Goal: Transaction & Acquisition: Purchase product/service

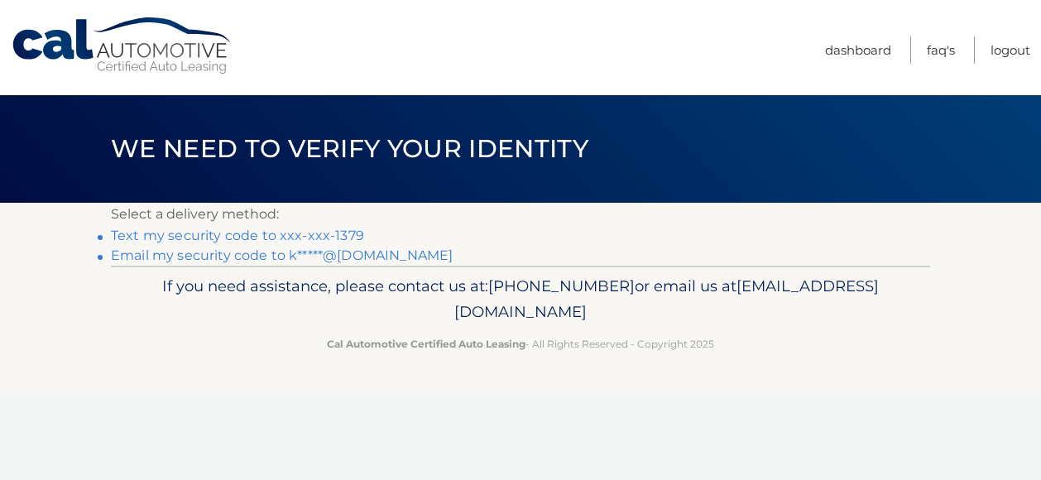
click at [331, 233] on link "Text my security code to xxx-xxx-1379" at bounding box center [237, 236] width 253 height 16
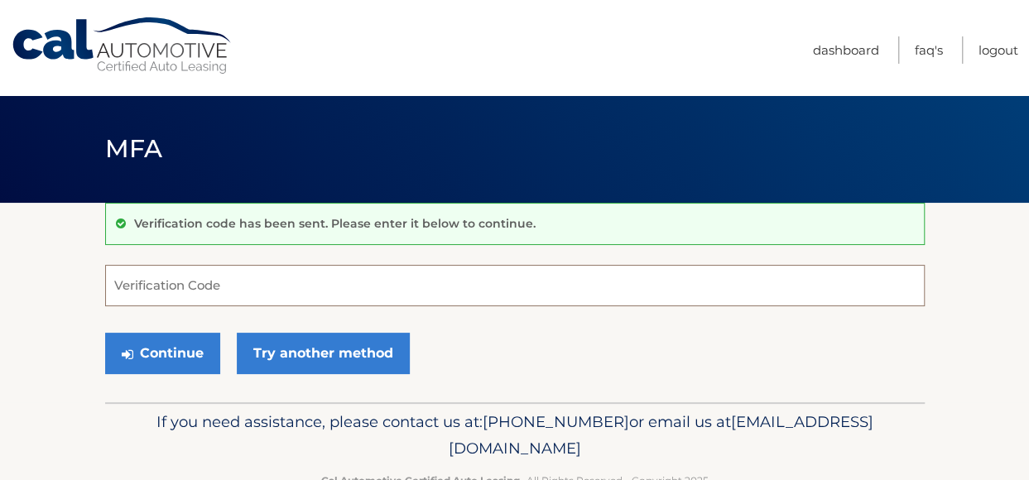
click at [286, 281] on input "Verification Code" at bounding box center [514, 285] width 819 height 41
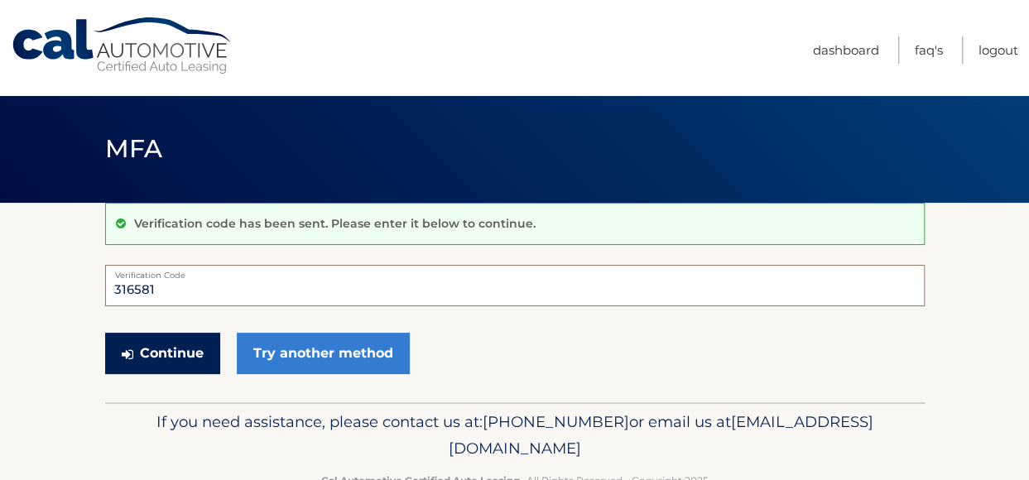
type input "316581"
click at [156, 353] on button "Continue" at bounding box center [162, 353] width 115 height 41
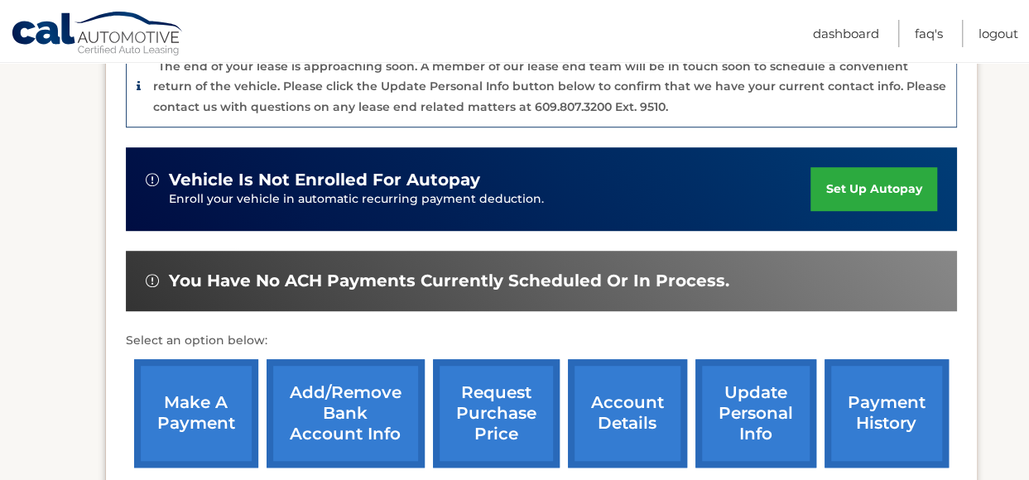
scroll to position [463, 0]
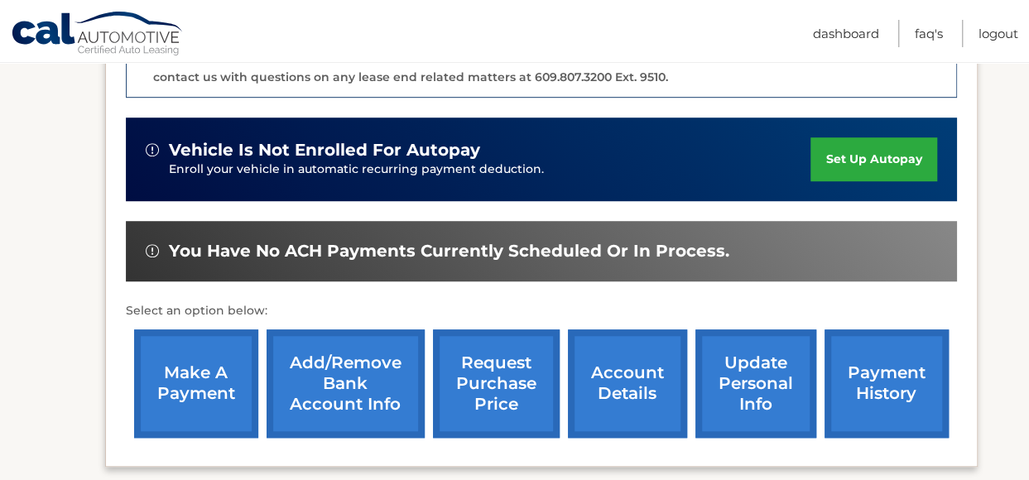
click at [187, 376] on link "make a payment" at bounding box center [196, 383] width 124 height 108
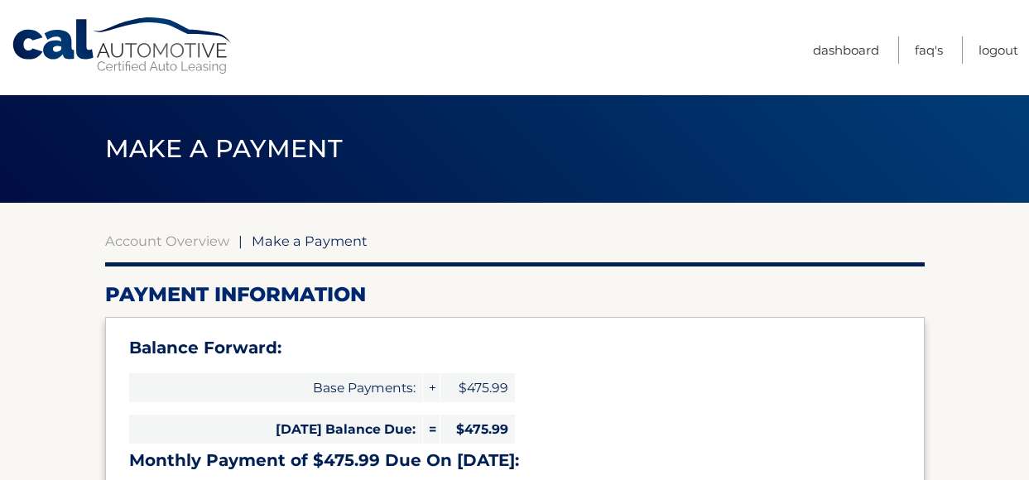
select select "ZjFkNDdiYWUtNTdjMy00Yjk1LWJlZDMtMWMyYmJkZWEzOGFk"
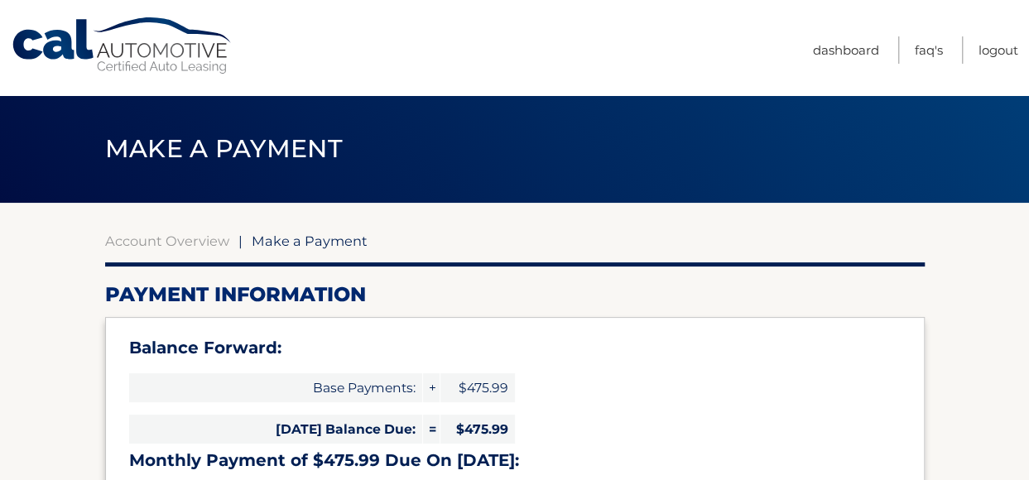
click at [904, 236] on div "Account Overview | Make a Payment" at bounding box center [514, 241] width 819 height 17
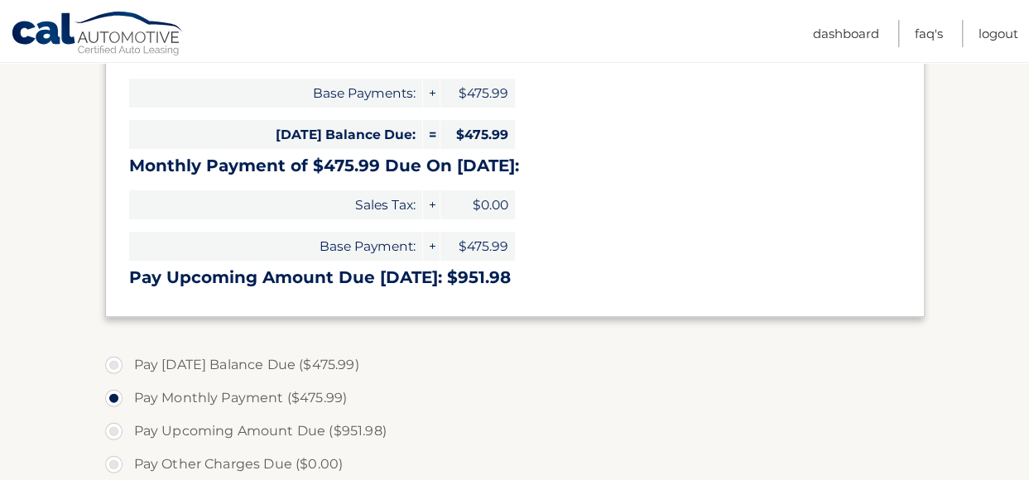
scroll to position [298, 0]
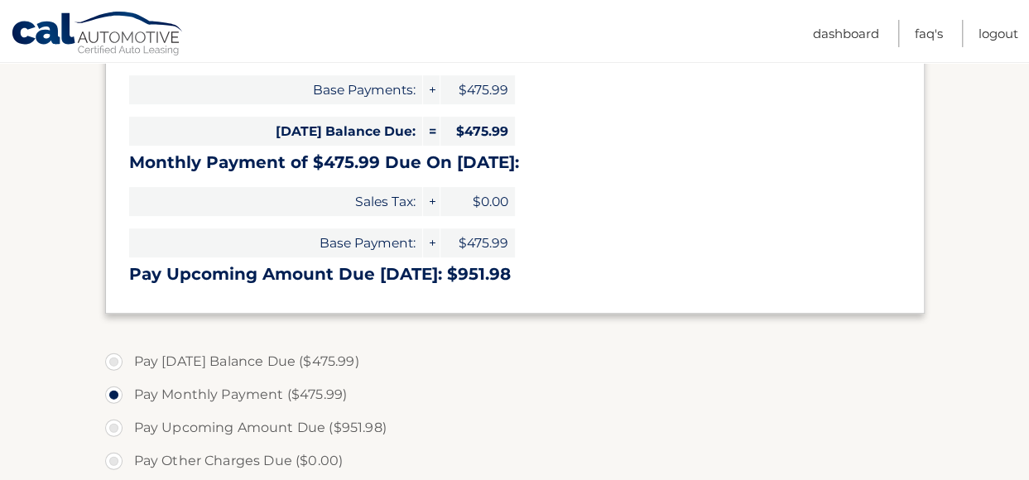
click at [120, 359] on label "Pay [DATE] Balance Due ($475.99)" at bounding box center [514, 361] width 819 height 33
click at [120, 359] on input "Pay [DATE] Balance Due ($475.99)" at bounding box center [120, 358] width 17 height 26
radio input "true"
click at [909, 361] on label "Pay [DATE] Balance Due ($475.99)" at bounding box center [514, 361] width 819 height 33
click at [128, 361] on input "Pay [DATE] Balance Due ($475.99)" at bounding box center [120, 358] width 17 height 26
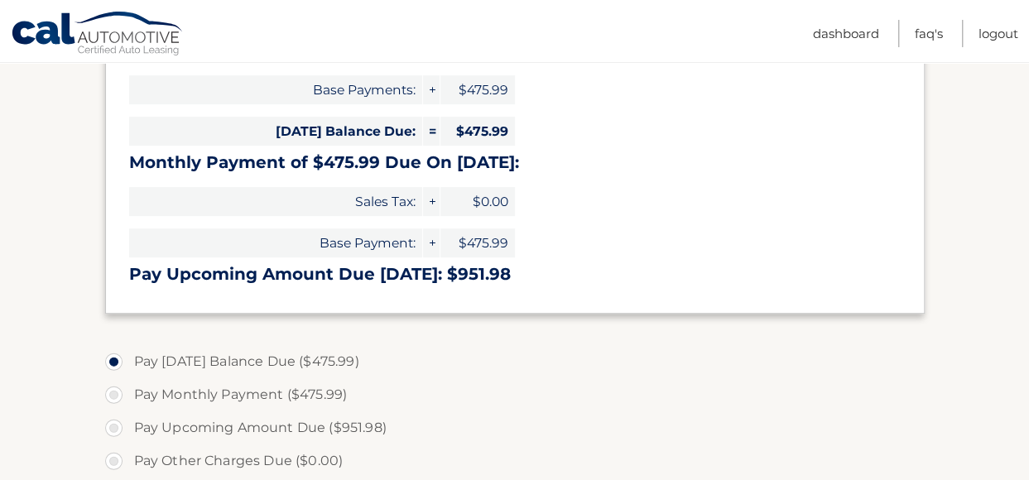
click at [112, 378] on input "Pay Monthly Payment ($475.99)" at bounding box center [120, 391] width 17 height 26
radio input "true"
click at [112, 411] on input "Pay Upcoming Amount Due ($951.98)" at bounding box center [120, 424] width 17 height 26
radio input "true"
type input "951.98"
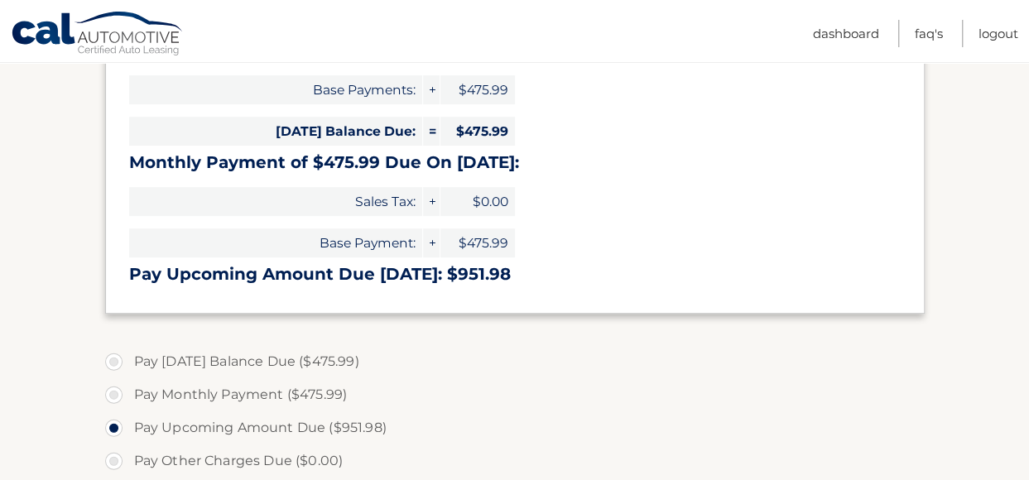
click at [121, 357] on label "Pay [DATE] Balance Due ($475.99)" at bounding box center [514, 361] width 819 height 33
click at [121, 357] on input "Pay [DATE] Balance Due ($475.99)" at bounding box center [120, 358] width 17 height 26
radio input "true"
type input "475.99"
click at [990, 324] on section "Account Overview | Make a Payment Payment Information Balance Forward: Base Pay…" at bounding box center [514, 367] width 1029 height 924
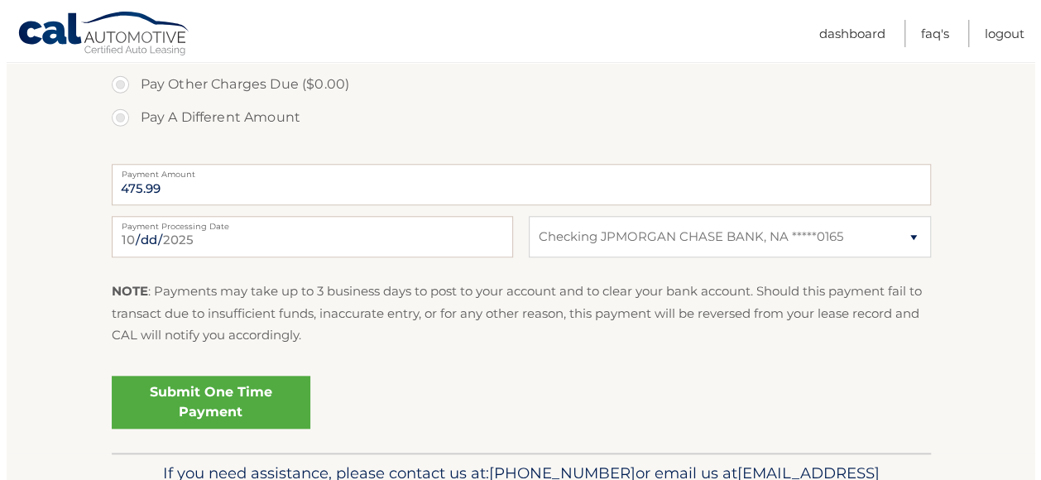
scroll to position [680, 0]
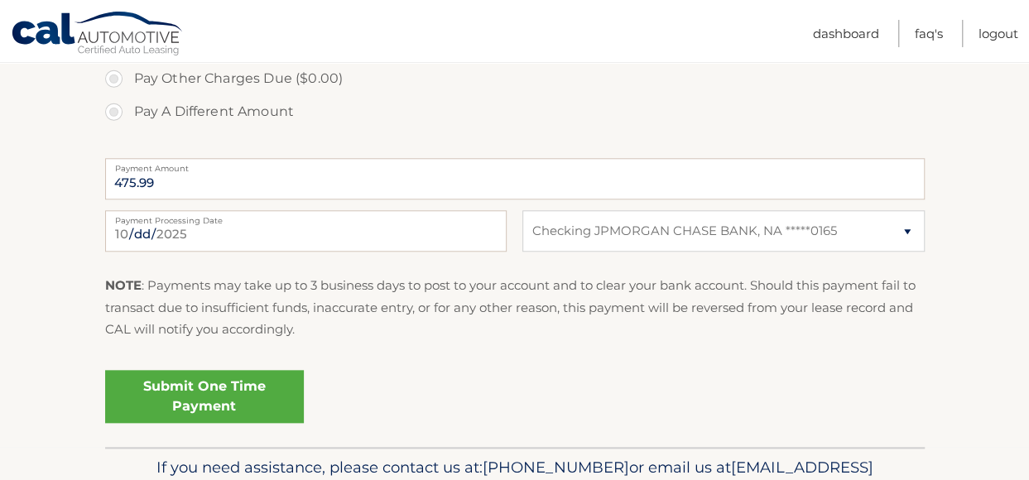
click at [195, 394] on link "Submit One Time Payment" at bounding box center [204, 396] width 199 height 53
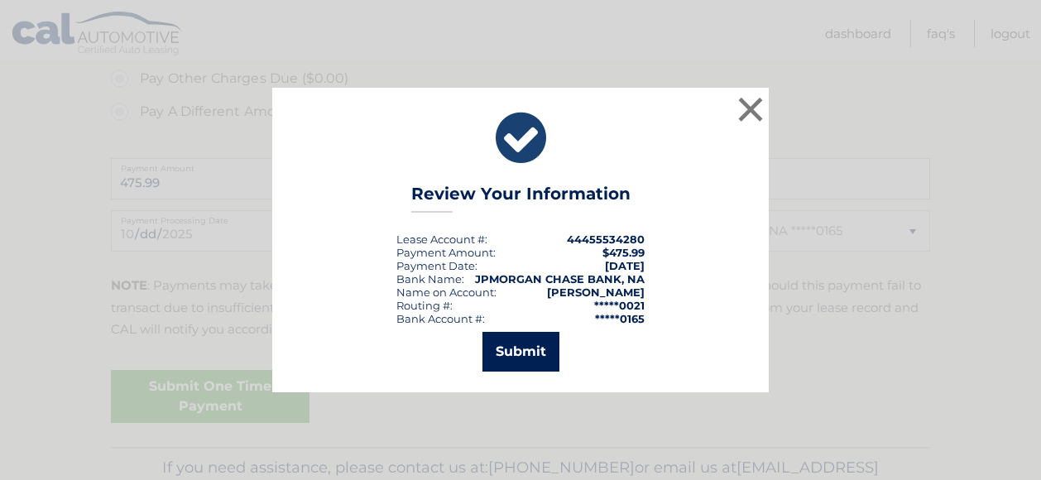
click at [533, 358] on button "Submit" at bounding box center [520, 352] width 77 height 40
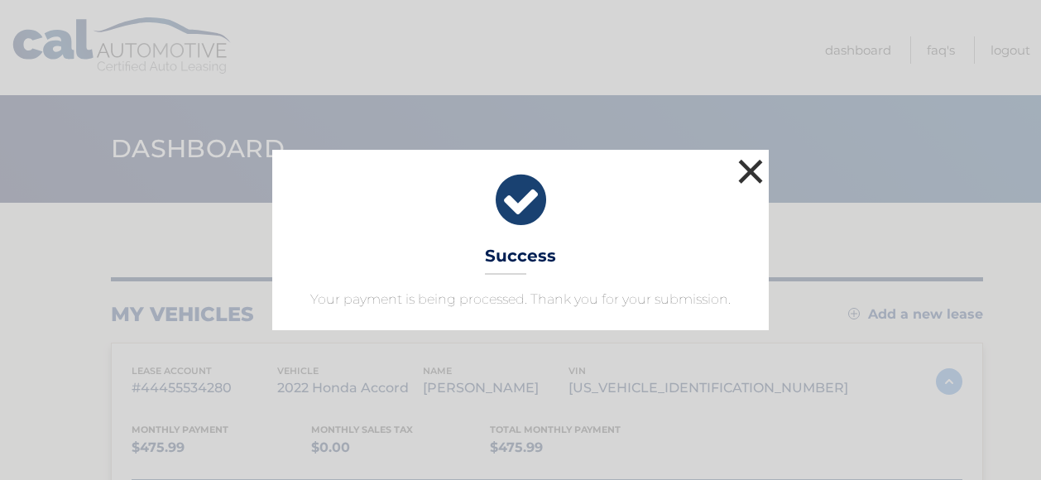
click at [758, 166] on button "×" at bounding box center [750, 171] width 33 height 33
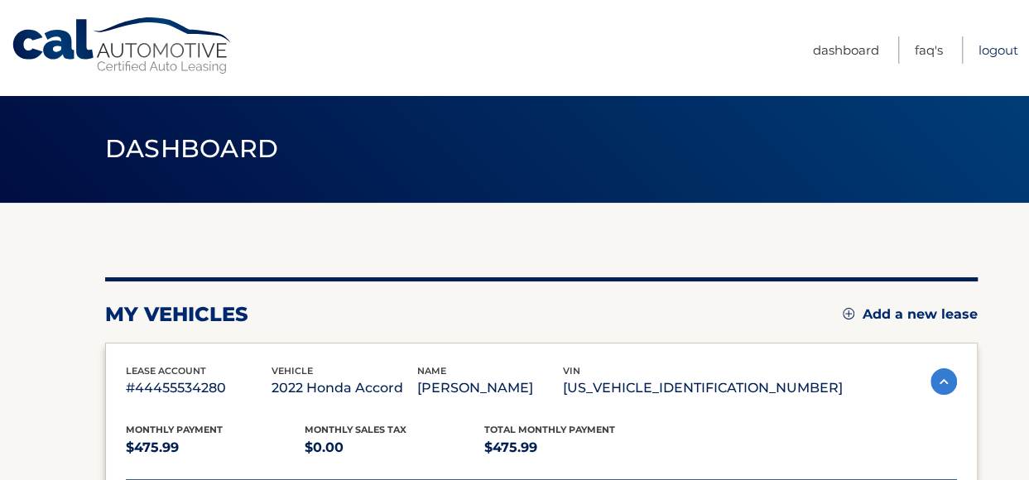
click at [1008, 59] on link "Logout" at bounding box center [998, 49] width 40 height 27
